Goal: Task Accomplishment & Management: Complete application form

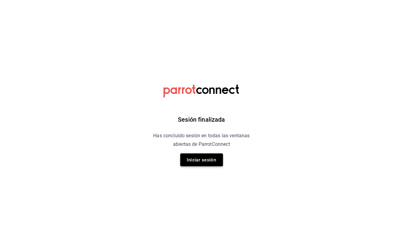
click at [209, 158] on button "Iniciar sesión" at bounding box center [201, 159] width 43 height 13
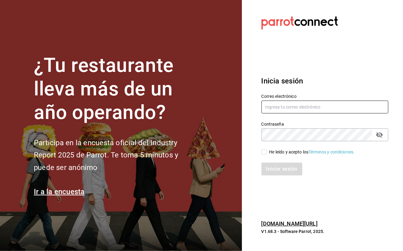
click at [289, 110] on input "text" at bounding box center [325, 106] width 127 height 13
type input "[EMAIL_ADDRESS][DOMAIN_NAME]"
click at [263, 154] on input "He leído y acepto los Términos y condiciones." at bounding box center [264, 151] width 5 height 5
checkbox input "true"
click at [274, 169] on button "Iniciar sesión" at bounding box center [283, 168] width 42 height 13
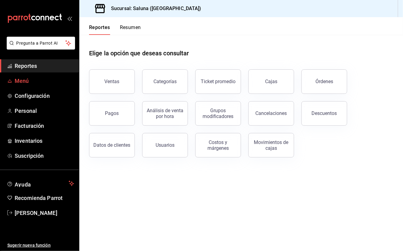
click at [35, 79] on span "Menú" at bounding box center [45, 81] width 60 height 8
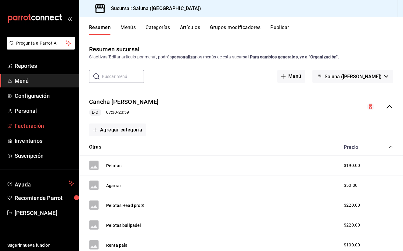
click at [39, 126] on font "Facturación" at bounding box center [29, 125] width 29 height 6
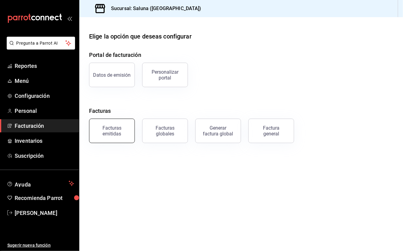
click at [123, 133] on div "Facturas emitidas" at bounding box center [112, 131] width 38 height 12
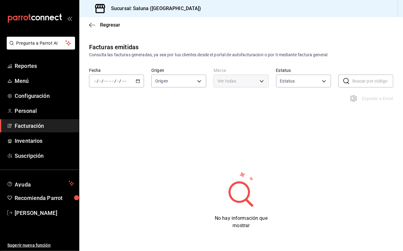
type input "ORDER_INVOICE,GENERAL_INVOICE"
type input "ACTIVE,PENDING_CANCELLATION,CANCELLED,PRE_CANCELLED"
type input "bb98b562-4b54-416a-b6bd-9cfbde35cfb6"
click at [139, 85] on div "/ / - / /" at bounding box center [116, 81] width 55 height 13
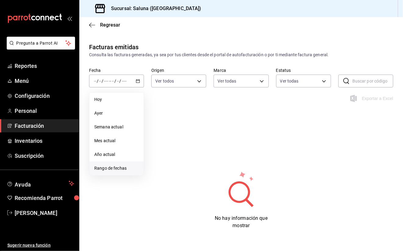
click at [125, 167] on span "Rango de fechas" at bounding box center [116, 168] width 45 height 6
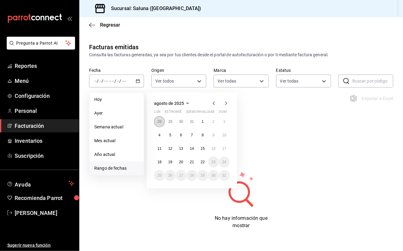
click at [164, 123] on button "28" at bounding box center [159, 121] width 11 height 11
click at [160, 178] on button "28" at bounding box center [159, 175] width 11 height 11
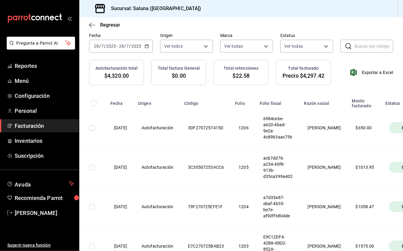
scroll to position [9, 0]
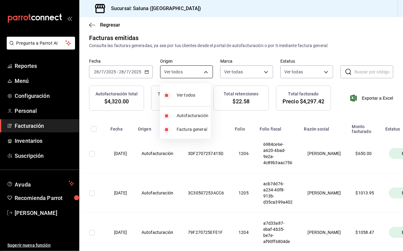
click at [202, 68] on body "Pregunta a Parrot AI Reportes Menú Configuración Personal Facturación Inventari…" at bounding box center [201, 125] width 403 height 251
click at [258, 70] on div at bounding box center [201, 125] width 403 height 251
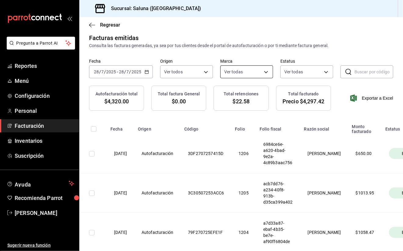
click at [263, 72] on body "Pregunta a Parrot AI Reportes Menú Configuración Personal Facturación Inventari…" at bounding box center [201, 125] width 403 height 251
click at [323, 71] on div at bounding box center [201, 125] width 403 height 251
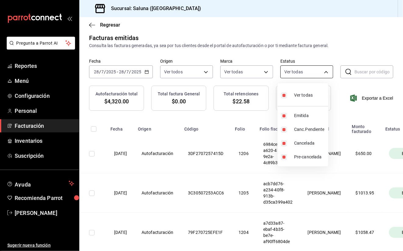
click at [323, 71] on body "Pregunta a Parrot AI Reportes Menú Configuración Personal Facturación Inventari…" at bounding box center [201, 125] width 403 height 251
click at [320, 73] on div at bounding box center [201, 125] width 403 height 251
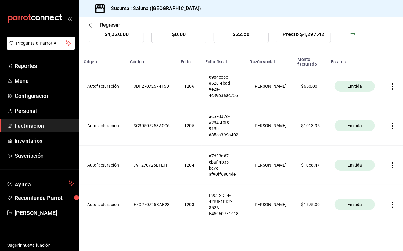
scroll to position [91, 0]
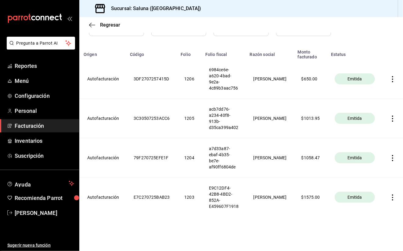
click at [310, 148] on th "$ 1058.47" at bounding box center [310, 157] width 33 height 39
drag, startPoint x: 117, startPoint y: 151, endPoint x: 124, endPoint y: 153, distance: 6.9
click at [124, 153] on th "Autofacturación" at bounding box center [103, 157] width 46 height 39
click at [297, 167] on th "$ 1058.47" at bounding box center [310, 157] width 33 height 39
drag, startPoint x: 297, startPoint y: 167, endPoint x: 385, endPoint y: 151, distance: 89.7
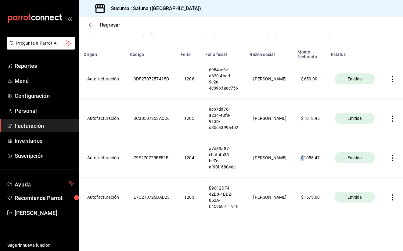
click at [390, 155] on icon "button" at bounding box center [393, 158] width 6 height 6
click at [364, 136] on div "Descargar PDF" at bounding box center [365, 136] width 29 height 5
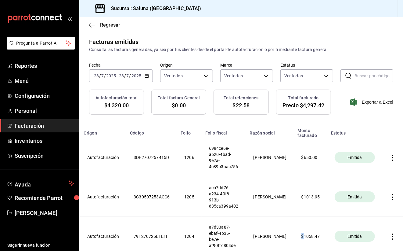
scroll to position [0, 0]
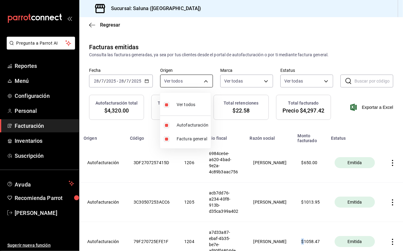
click at [181, 81] on body "Pregunta a Parrot AI Reportes Menú Configuración Personal Facturación Inventari…" at bounding box center [201, 125] width 403 height 251
click at [261, 82] on div at bounding box center [201, 125] width 403 height 251
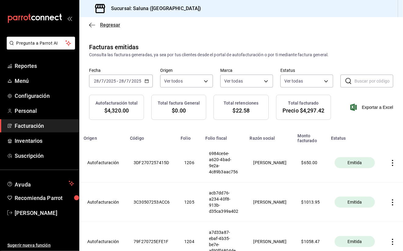
click at [90, 27] on icon "button" at bounding box center [92, 24] width 6 height 5
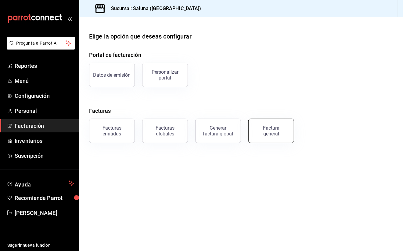
click at [280, 130] on div "Factura general" at bounding box center [271, 131] width 31 height 12
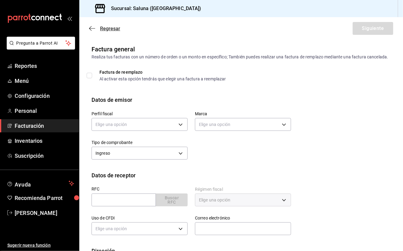
click at [95, 26] on icon "button" at bounding box center [92, 28] width 6 height 5
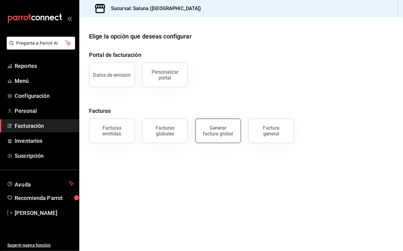
click at [217, 134] on div "Generar factura global" at bounding box center [218, 131] width 31 height 12
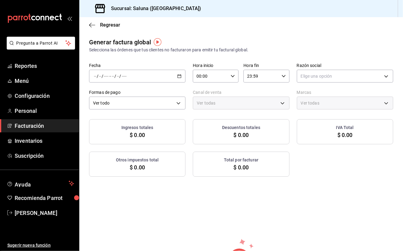
type input "PARROT,UBER_EATS,RAPPI,DIDI_FOOD,ONLINE"
click at [177, 76] on icon "button" at bounding box center [179, 76] width 4 height 4
click at [128, 94] on span "Rango de fechas" at bounding box center [117, 94] width 47 height 6
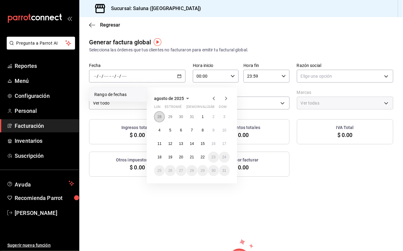
click at [161, 118] on abbr "28" at bounding box center [160, 117] width 4 height 4
click at [160, 173] on button "28" at bounding box center [159, 170] width 11 height 11
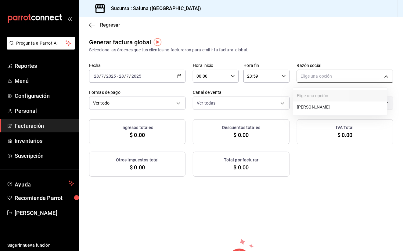
click at [383, 74] on body "Pregunta a Parrot AI Reportes Menú Configuración Personal Facturación Inventari…" at bounding box center [201, 125] width 403 height 251
click at [347, 105] on li "[PERSON_NAME]" at bounding box center [340, 106] width 94 height 11
type input "0c5d59dc-638b-45b0-a04f-a657cc7b9f0b"
type input "bb98b562-4b54-416a-b6bd-9cfbde35cfb6"
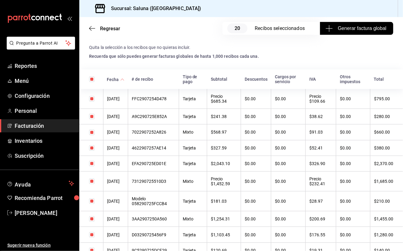
scroll to position [166, 0]
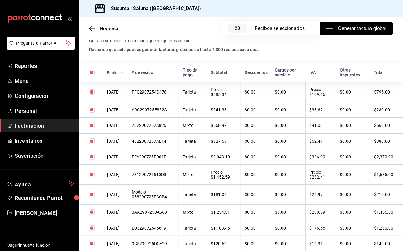
click at [376, 218] on th "$1,455.00" at bounding box center [386, 212] width 33 height 16
click at [162, 220] on th "3AA2907250A560" at bounding box center [153, 212] width 51 height 16
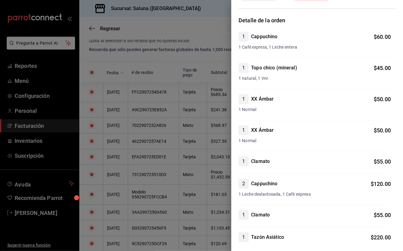
scroll to position [0, 0]
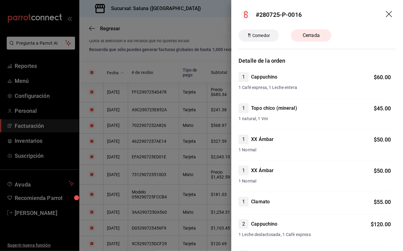
click at [386, 16] on icon "arrastrar" at bounding box center [389, 14] width 7 height 7
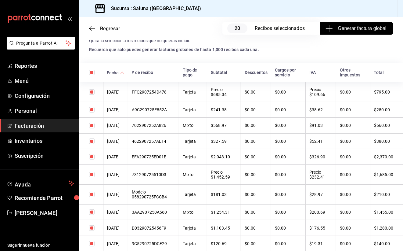
scroll to position [206, 0]
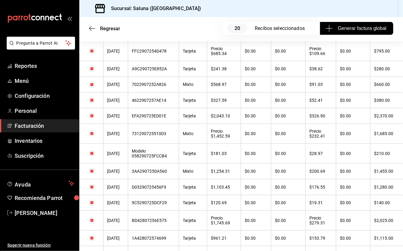
click at [380, 192] on th "$1,280.00" at bounding box center [386, 187] width 33 height 16
drag, startPoint x: 380, startPoint y: 192, endPoint x: 364, endPoint y: 188, distance: 16.4
click at [364, 188] on th "$0.00" at bounding box center [354, 187] width 34 height 16
click at [356, 195] on th "$0.00" at bounding box center [354, 187] width 34 height 16
click at [371, 193] on th "$1,280.00" at bounding box center [386, 187] width 33 height 16
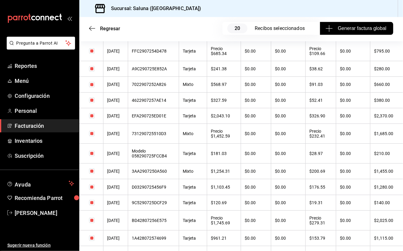
click at [373, 192] on th "$1,280.00" at bounding box center [386, 187] width 33 height 16
click at [372, 192] on th "$1,280.00" at bounding box center [386, 187] width 33 height 16
click at [152, 189] on div "D03290725456F9" at bounding box center [153, 186] width 43 height 5
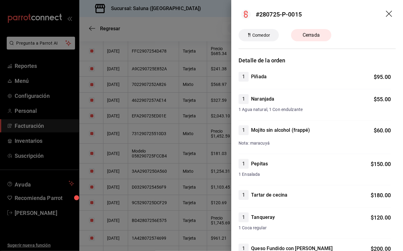
scroll to position [0, 0]
click at [186, 127] on div at bounding box center [201, 125] width 403 height 251
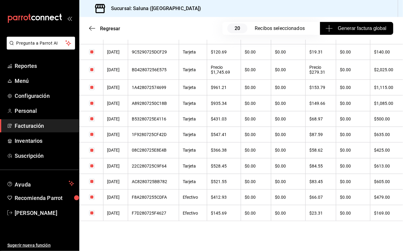
scroll to position [369, 0]
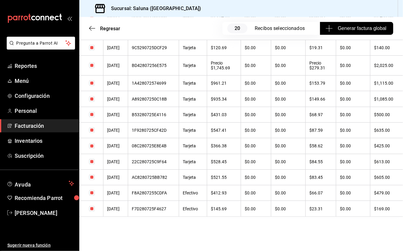
click at [372, 96] on th "$1,085.00" at bounding box center [386, 99] width 33 height 16
click at [378, 98] on th "$1,085.00" at bounding box center [386, 99] width 33 height 16
click at [166, 82] on div "1A428072574699" at bounding box center [153, 83] width 43 height 5
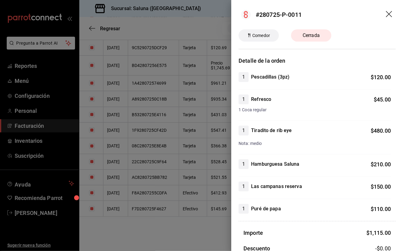
scroll to position [96, 0]
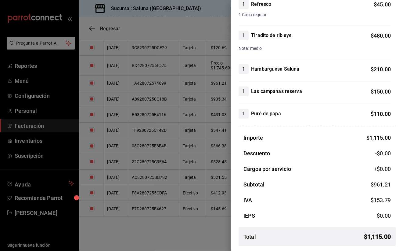
click at [204, 226] on div at bounding box center [201, 125] width 403 height 251
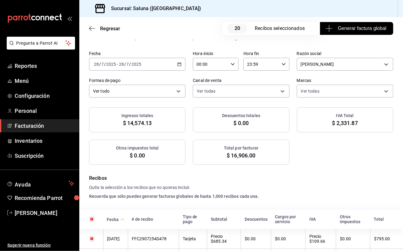
scroll to position [0, 0]
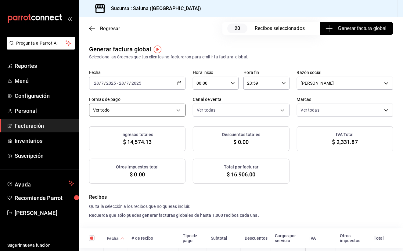
click at [175, 112] on body "Pregunta a Parrot AI Reportes Menú Configuración Personal Facturación Inventari…" at bounding box center [201, 125] width 403 height 251
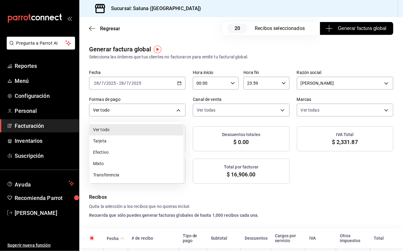
click at [137, 142] on li "Tarjeta" at bounding box center [136, 140] width 94 height 11
type input "CARD"
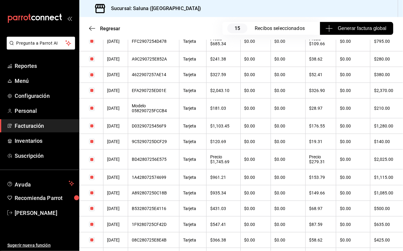
scroll to position [203, 0]
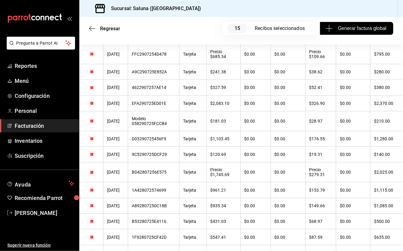
click at [87, 27] on div "Regresar 15 Recibos seleccionados Generar factura global" at bounding box center [241, 28] width 324 height 23
click at [95, 26] on icon "button" at bounding box center [92, 28] width 6 height 5
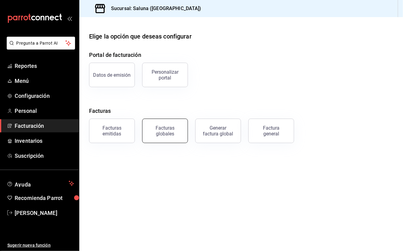
click at [166, 130] on div "Facturas globales" at bounding box center [165, 131] width 38 height 12
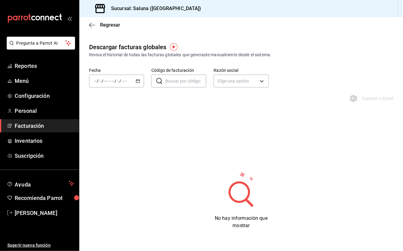
click at [133, 83] on div "/ / - / /" at bounding box center [116, 81] width 55 height 13
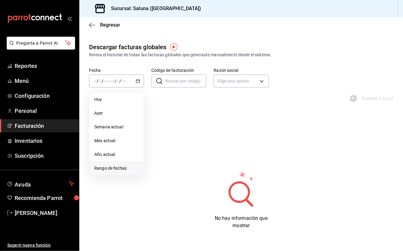
click at [120, 167] on span "Rango de fechas" at bounding box center [116, 168] width 45 height 6
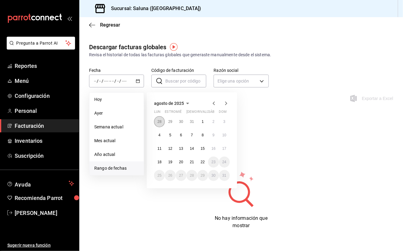
click at [157, 123] on button "28" at bounding box center [159, 121] width 11 height 11
click at [161, 175] on abbr "28" at bounding box center [160, 175] width 4 height 4
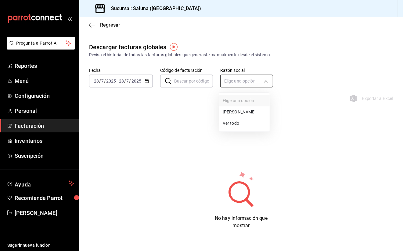
click at [258, 81] on body "Pregunta a Parrot AI Reportes Menú Configuración Personal Facturación Inventari…" at bounding box center [201, 125] width 403 height 251
click at [138, 129] on div at bounding box center [201, 125] width 403 height 251
click at [147, 84] on div "[DATE] [DATE] - [DATE] [DATE]" at bounding box center [121, 81] width 64 height 13
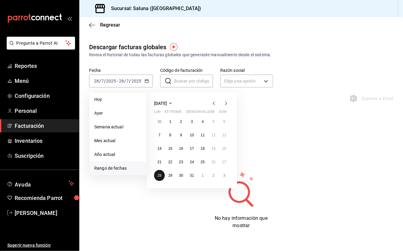
click at [160, 175] on abbr "28" at bounding box center [160, 175] width 4 height 4
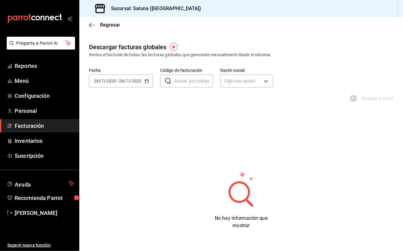
click at [125, 206] on div "No hay información que mostrar" at bounding box center [241, 199] width 324 height 59
click at [147, 83] on div "[DATE] [DATE] - [DATE] [DATE]" at bounding box center [121, 81] width 64 height 13
click at [41, 127] on font "Facturación" at bounding box center [29, 125] width 29 height 6
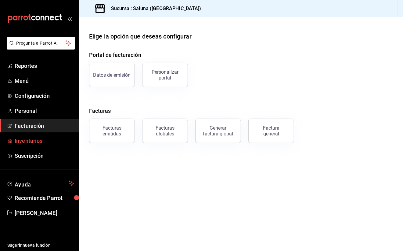
click at [28, 144] on font "Inventarios" at bounding box center [29, 140] width 28 height 6
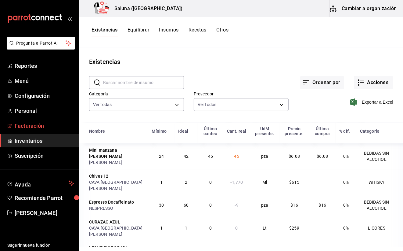
click at [33, 126] on font "Facturación" at bounding box center [29, 125] width 29 height 6
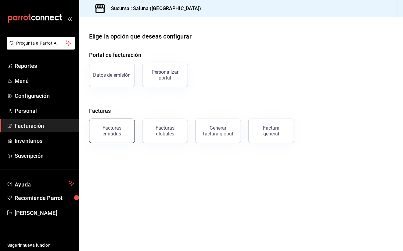
click at [115, 131] on div "Facturas emitidas" at bounding box center [112, 131] width 38 height 12
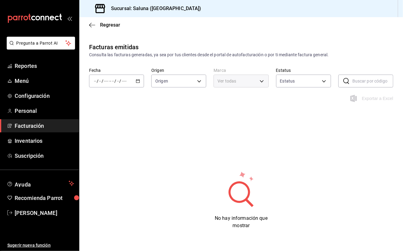
type input "ORDER_INVOICE,GENERAL_INVOICE"
type input "ACTIVE,PENDING_CANCELLATION,CANCELLED,PRE_CANCELLED"
type input "bb98b562-4b54-416a-b6bd-9cfbde35cfb6"
click at [136, 82] on icon "button" at bounding box center [138, 81] width 4 height 4
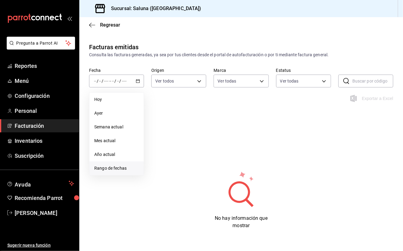
click at [105, 169] on span "Rango de fechas" at bounding box center [116, 168] width 45 height 6
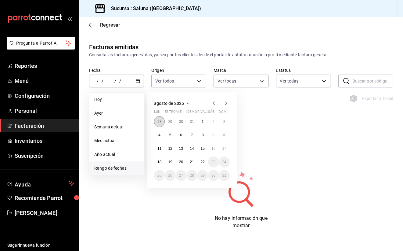
click at [160, 121] on abbr "28" at bounding box center [160, 121] width 4 height 4
click at [159, 174] on abbr "28" at bounding box center [160, 175] width 4 height 4
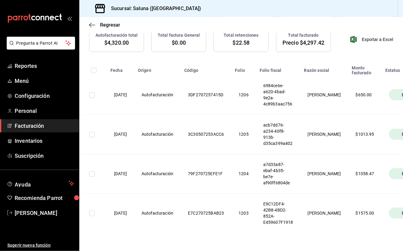
click at [133, 217] on th "[DATE]" at bounding box center [120, 212] width 27 height 39
click at [172, 214] on th "Autofacturación" at bounding box center [157, 212] width 46 height 39
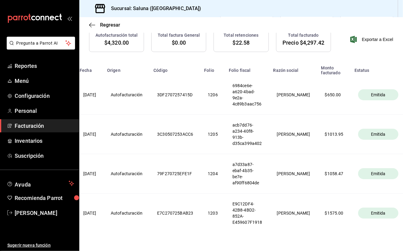
scroll to position [0, 34]
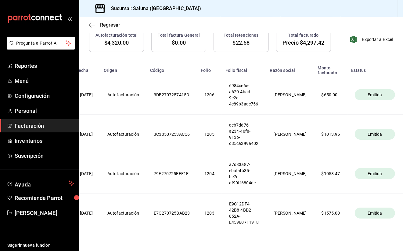
click at [378, 211] on div "Emitida" at bounding box center [375, 212] width 40 height 11
click at [373, 216] on span "Emitida" at bounding box center [376, 213] width 20 height 6
drag, startPoint x: 373, startPoint y: 216, endPoint x: 313, endPoint y: 213, distance: 59.6
click at [315, 213] on th "$ 1575.00" at bounding box center [331, 212] width 33 height 39
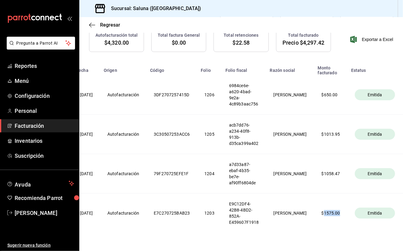
click at [324, 213] on font "1575.00" at bounding box center [332, 212] width 16 height 5
drag, startPoint x: 321, startPoint y: 213, endPoint x: 283, endPoint y: 217, distance: 38.6
click at [283, 217] on th "[PERSON_NAME]" at bounding box center [291, 212] width 48 height 39
click at [286, 217] on th "[PERSON_NAME]" at bounding box center [291, 212] width 48 height 39
drag, startPoint x: 286, startPoint y: 217, endPoint x: 259, endPoint y: 214, distance: 26.7
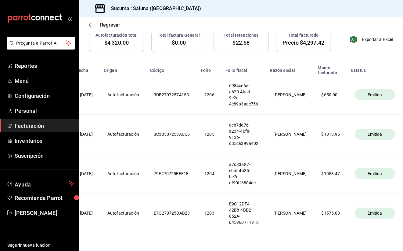
click at [267, 213] on th "E9C12DF4-42B8-4BD2-852A-E459607F1918" at bounding box center [244, 212] width 45 height 39
click at [253, 214] on th "E9C12DF4-42B8-4BD2-852A-E459607F1918" at bounding box center [244, 212] width 45 height 39
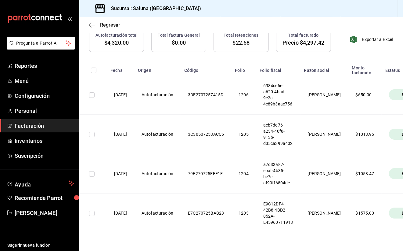
click at [256, 217] on th "1203" at bounding box center [243, 212] width 25 height 39
click at [256, 216] on th "1203" at bounding box center [243, 212] width 25 height 39
click at [256, 215] on th "1203" at bounding box center [243, 212] width 25 height 39
drag, startPoint x: 257, startPoint y: 215, endPoint x: 217, endPoint y: 211, distance: 39.3
click at [217, 211] on th "E7C270725BAB23" at bounding box center [206, 212] width 51 height 39
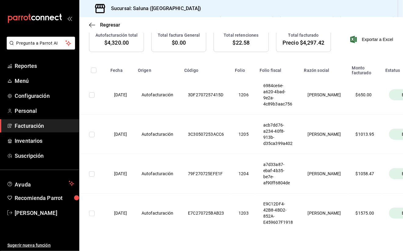
click at [166, 214] on th "Autofacturación" at bounding box center [157, 212] width 46 height 39
drag, startPoint x: 126, startPoint y: 217, endPoint x: 122, endPoint y: 217, distance: 3.7
click at [122, 217] on th "[DATE]" at bounding box center [120, 212] width 27 height 39
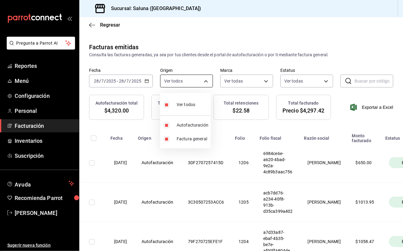
click at [210, 80] on body "Pregunta a Parrot AI Reportes Menú Configuración Personal Facturación Inventari…" at bounding box center [201, 125] width 403 height 251
click at [194, 103] on span "Ver todos" at bounding box center [186, 104] width 19 height 6
checkbox input "false"
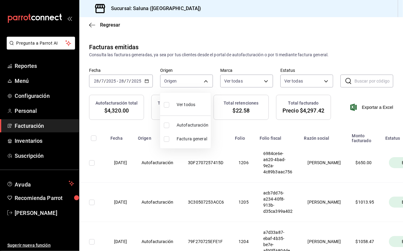
drag, startPoint x: 160, startPoint y: 163, endPoint x: 174, endPoint y: 163, distance: 14.1
click at [160, 163] on div at bounding box center [201, 125] width 403 height 251
click at [221, 163] on th "3DF2707257415D" at bounding box center [206, 162] width 51 height 39
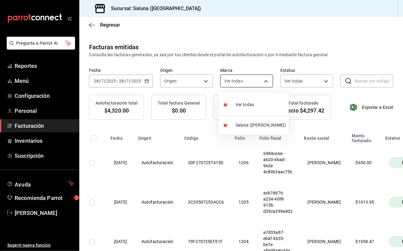
click at [260, 83] on body "Pregunta a Parrot AI Reportes Menú Configuración Personal Facturación Inventari…" at bounding box center [201, 125] width 403 height 251
click at [251, 104] on span "Ver todas" at bounding box center [245, 104] width 19 height 6
checkbox input "false"
drag, startPoint x: 183, startPoint y: 157, endPoint x: 150, endPoint y: 161, distance: 33.3
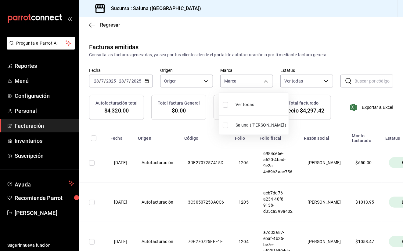
click at [182, 157] on div at bounding box center [201, 125] width 403 height 251
drag, startPoint x: 87, startPoint y: 168, endPoint x: 102, endPoint y: 164, distance: 14.8
click at [92, 167] on td at bounding box center [92, 162] width 27 height 39
click at [94, 160] on td at bounding box center [92, 162] width 27 height 39
click at [90, 163] on input "checkbox" at bounding box center [91, 162] width 5 height 5
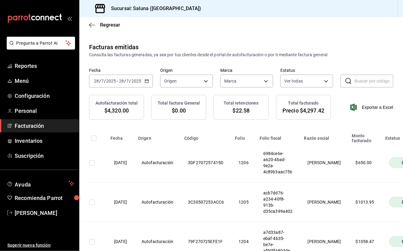
checkbox input "true"
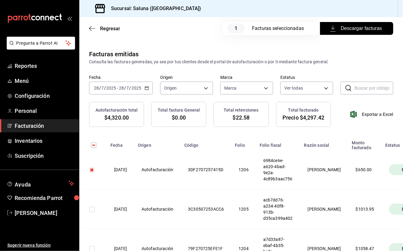
click at [288, 170] on th "6984ce6e-a620-4bad-9e2a-4c89b3aac756" at bounding box center [278, 169] width 45 height 39
click at [353, 27] on font "Descargar facturas" at bounding box center [361, 28] width 41 height 5
click at [353, 31] on font "Descargar facturas" at bounding box center [361, 28] width 41 height 5
click at [94, 27] on icon "button" at bounding box center [92, 28] width 6 height 5
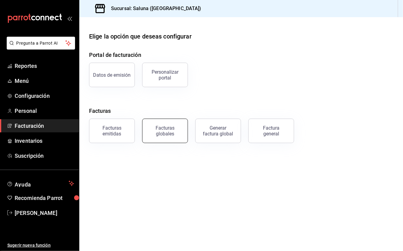
click at [159, 132] on div "Facturas globales" at bounding box center [165, 131] width 38 height 12
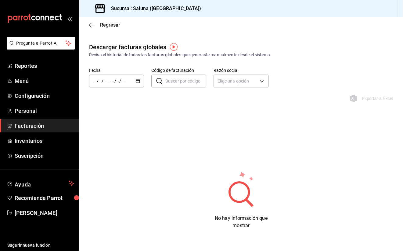
click at [180, 84] on input "Código de facturación" at bounding box center [186, 81] width 41 height 12
click at [96, 23] on span "Regresar" at bounding box center [104, 25] width 31 height 6
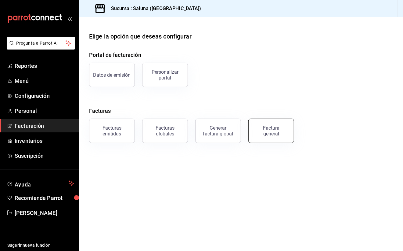
click at [269, 133] on div "Factura general" at bounding box center [271, 131] width 31 height 12
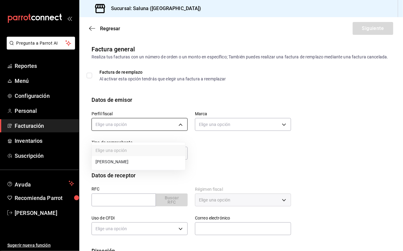
click at [180, 130] on body "Pregunta a Parrot AI Reportes Menú Configuración Personal Facturación Inventari…" at bounding box center [201, 125] width 403 height 251
click at [148, 158] on li "[PERSON_NAME]" at bounding box center [138, 161] width 93 height 11
type input "0c5d59dc-638b-45b0-a04f-a657cc7b9f0b"
type input "bb98b562-4b54-416a-b6bd-9cfbde35cfb6"
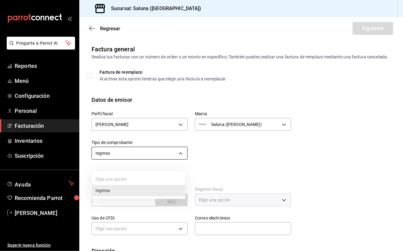
click at [180, 162] on body "Pregunta a Parrot AI Reportes Menú Configuración Personal Facturación Inventari…" at bounding box center [201, 125] width 403 height 251
click at [114, 192] on li "Ingreso" at bounding box center [138, 190] width 93 height 11
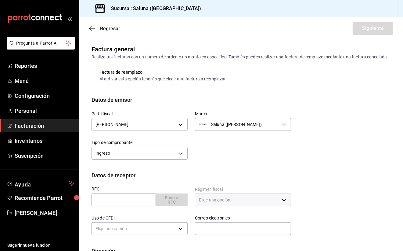
click at [347, 178] on div "Datos de receptor" at bounding box center [242, 175] width 300 height 8
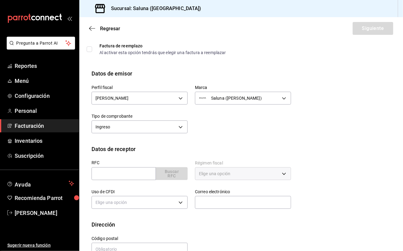
scroll to position [41, 0]
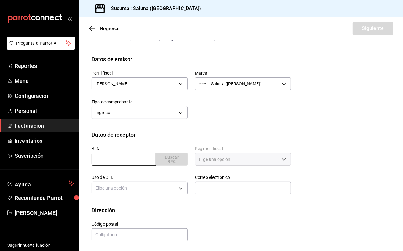
click at [115, 166] on input "text" at bounding box center [124, 159] width 64 height 13
click at [92, 31] on icon "button" at bounding box center [92, 28] width 6 height 5
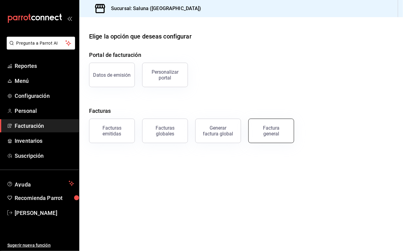
click at [272, 139] on button "Factura general" at bounding box center [272, 130] width 46 height 24
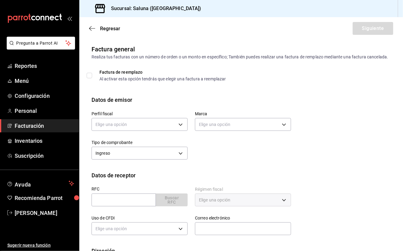
click at [82, 83] on div "Factura de reemplazo Al activar esta opción tendrás que elegir una factura a re…" at bounding box center [241, 83] width 324 height 26
click at [178, 132] on body "Pregunta a Parrot AI Reportes Menú Configuración Personal Facturación Inventari…" at bounding box center [201, 125] width 403 height 251
click at [146, 161] on li "[PERSON_NAME]" at bounding box center [138, 161] width 93 height 11
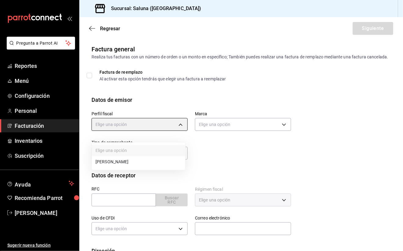
type input "0c5d59dc-638b-45b0-a04f-a657cc7b9f0b"
type input "bb98b562-4b54-416a-b6bd-9cfbde35cfb6"
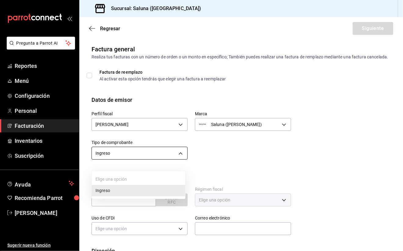
click at [179, 158] on body "Pregunta a Parrot AI Reportes Menú Configuración Personal Facturación Inventari…" at bounding box center [201, 125] width 403 height 251
click at [151, 191] on li "Ingreso" at bounding box center [138, 190] width 93 height 11
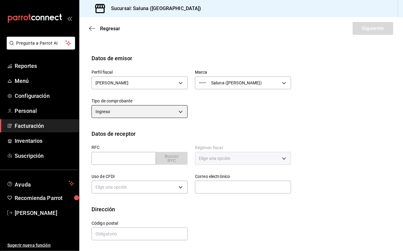
scroll to position [48, 0]
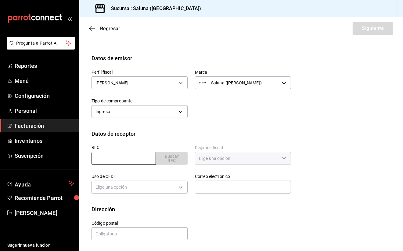
click at [133, 155] on input "text" at bounding box center [124, 158] width 64 height 13
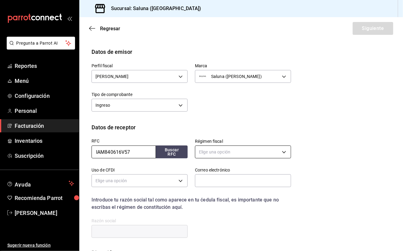
type input "IAM840616V57"
click at [281, 160] on body "Pregunta a Parrot AI Reportes Menú Configuración Personal Facturación Inventari…" at bounding box center [201, 125] width 403 height 251
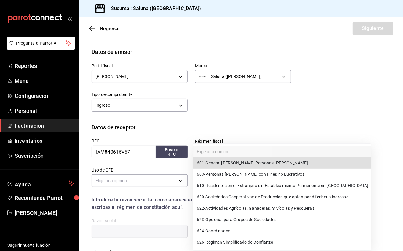
click at [278, 163] on li "601 - General [PERSON_NAME] Personas [PERSON_NAME]" at bounding box center [282, 162] width 178 height 11
type input "601"
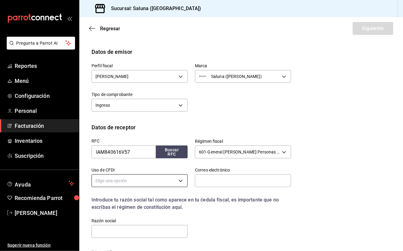
click at [167, 191] on body "Pregunta a Parrot AI Reportes Menú Configuración Personal Facturación Inventari…" at bounding box center [201, 125] width 403 height 251
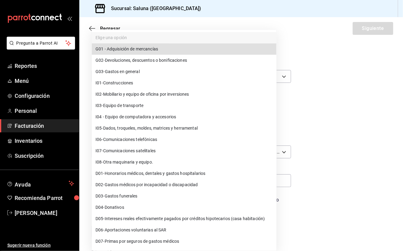
click at [145, 71] on li "G03 - Gastos en general" at bounding box center [184, 71] width 185 height 11
type input "G03"
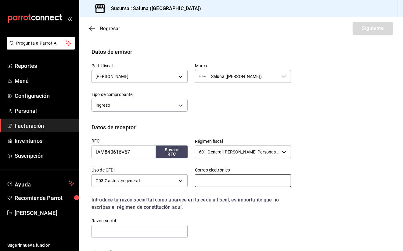
click at [231, 181] on input "text" at bounding box center [243, 180] width 96 height 13
type input "[EMAIL_ADDRESS][DOMAIN_NAME]"
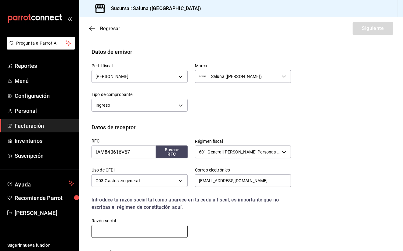
click at [118, 238] on input "text" at bounding box center [140, 231] width 96 height 13
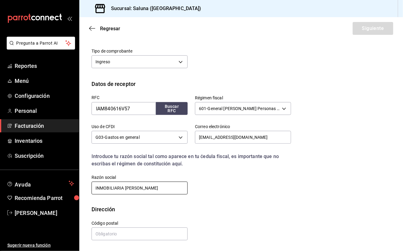
scroll to position [98, 0]
type input "INMOBILIARIA [PERSON_NAME]"
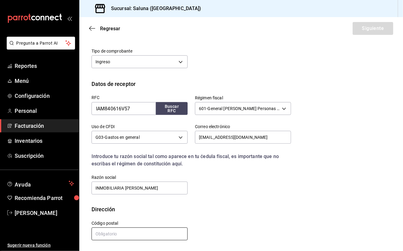
click at [108, 237] on input "text" at bounding box center [140, 233] width 96 height 13
type input "11590"
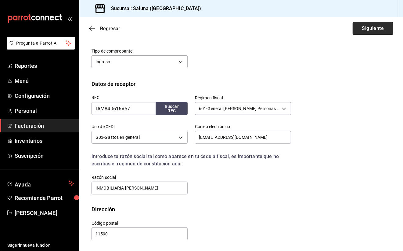
click at [357, 29] on button "Siguiente" at bounding box center [373, 28] width 41 height 13
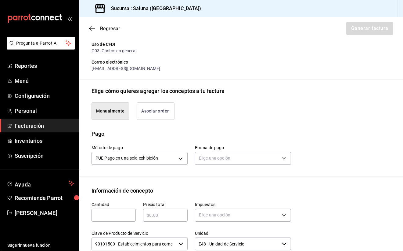
click at [121, 118] on button "Manualmente" at bounding box center [111, 110] width 38 height 17
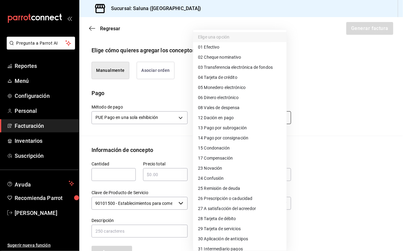
click at [280, 126] on body "Pregunta a Parrot AI Reportes Menú Configuración Personal Facturación Inventari…" at bounding box center [201, 125] width 403 height 251
click at [240, 77] on li "04 Tarjeta de crédito" at bounding box center [239, 77] width 93 height 10
type input "04"
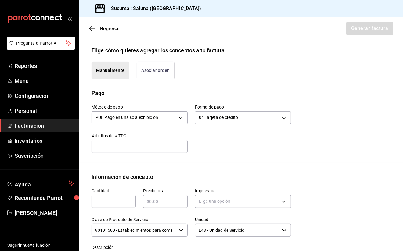
click at [128, 147] on div "​" at bounding box center [140, 146] width 96 height 13
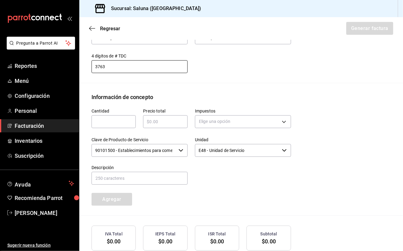
scroll to position [220, 0]
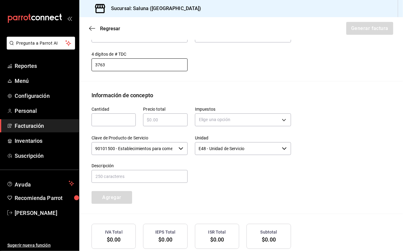
type input "3763"
click at [118, 123] on input "text" at bounding box center [114, 119] width 44 height 7
type input "1185"
click at [159, 126] on div "​" at bounding box center [165, 119] width 44 height 13
type input "$1185"
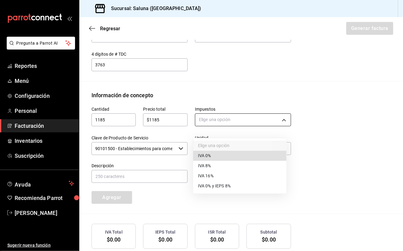
click at [244, 129] on body "Pregunta a Parrot AI Reportes Menú Configuración Personal Facturación Inventari…" at bounding box center [201, 125] width 403 height 251
click at [227, 173] on li "IVA 16%" at bounding box center [239, 176] width 93 height 10
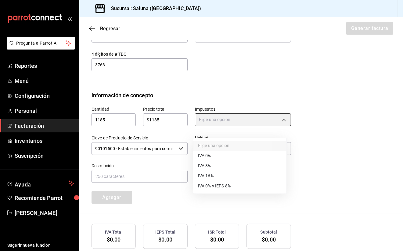
type input "IVA_16"
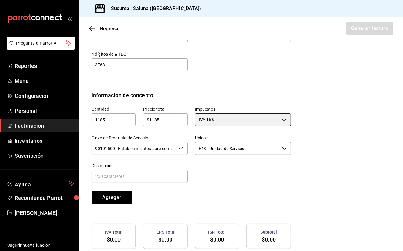
click at [282, 151] on icon "button" at bounding box center [284, 148] width 5 height 5
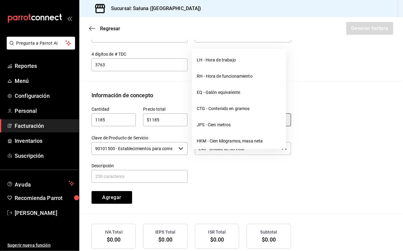
scroll to position [448, 0]
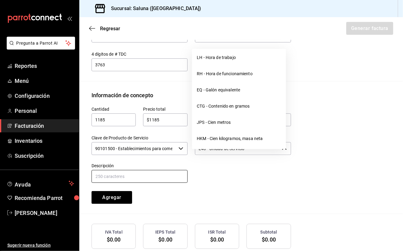
click at [176, 183] on input "text" at bounding box center [140, 176] width 96 height 13
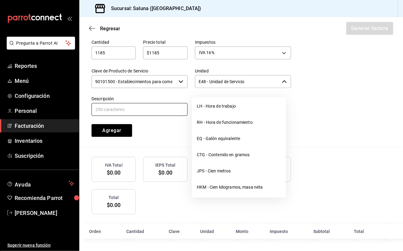
scroll to position [294, 0]
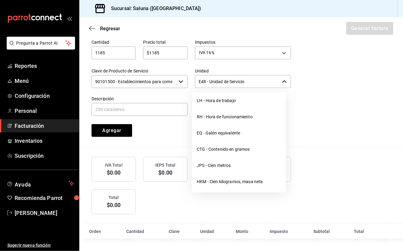
click at [352, 140] on div "Cantidad 1185 ​ Precio total $1185 ​ Impuestos IVA 16% IVA_16 Clave de Producto…" at bounding box center [242, 89] width 300 height 114
click at [121, 131] on button "Agregar" at bounding box center [112, 130] width 41 height 13
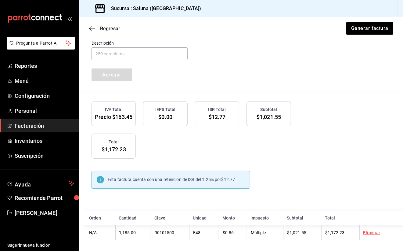
scroll to position [357, 0]
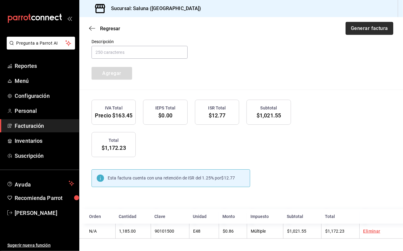
click at [360, 28] on button "Generar factura" at bounding box center [370, 28] width 48 height 13
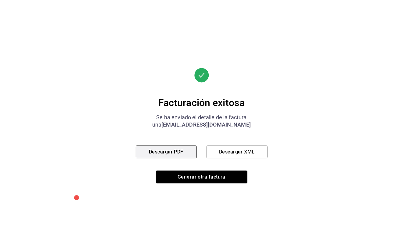
click at [177, 153] on button "Descargar PDF" at bounding box center [166, 151] width 61 height 13
